Goal: Information Seeking & Learning: Learn about a topic

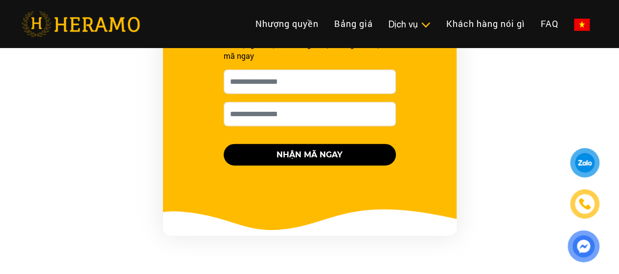
scroll to position [1126, 0]
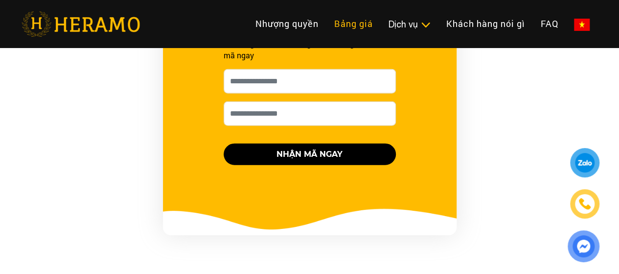
click at [326, 25] on link "Bảng giá" at bounding box center [353, 23] width 54 height 21
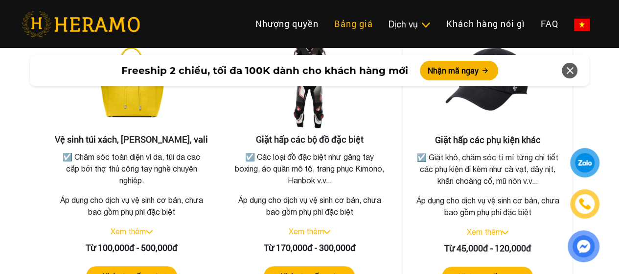
scroll to position [2293, 0]
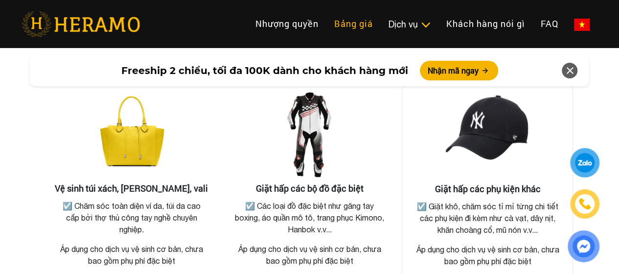
scroll to position [1126, 0]
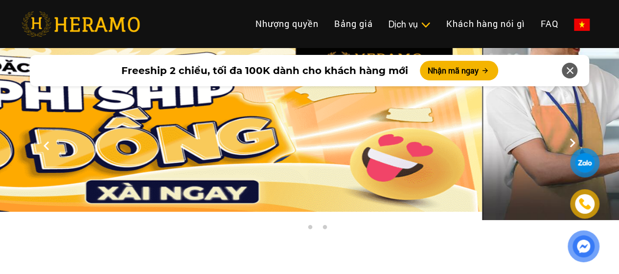
drag, startPoint x: 504, startPoint y: 172, endPoint x: 93, endPoint y: 177, distance: 410.7
click at [106, 179] on img at bounding box center [172, 129] width 619 height 163
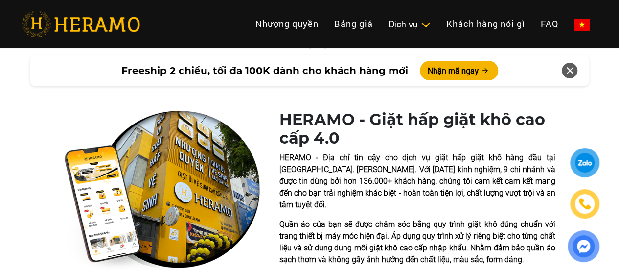
scroll to position [196, 0]
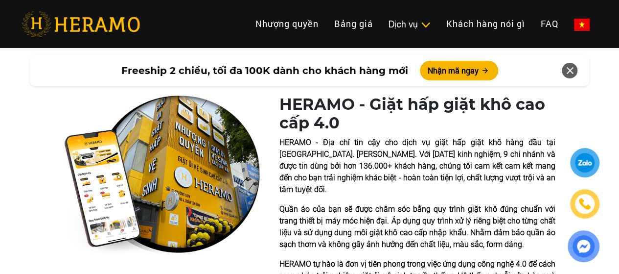
click at [159, 187] on img at bounding box center [162, 175] width 196 height 161
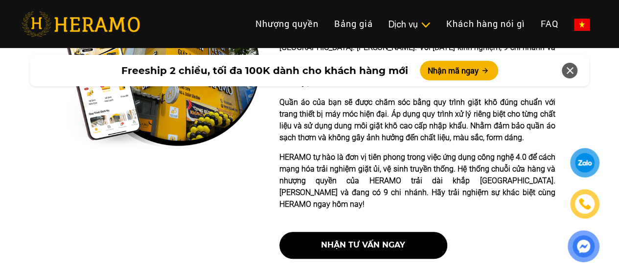
scroll to position [343, 0]
